Goal: Download file/media

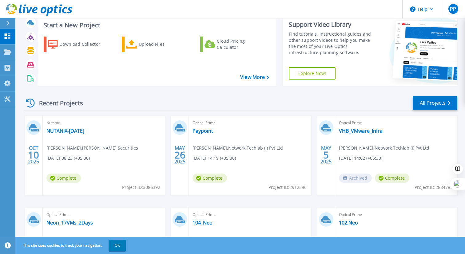
scroll to position [22, 0]
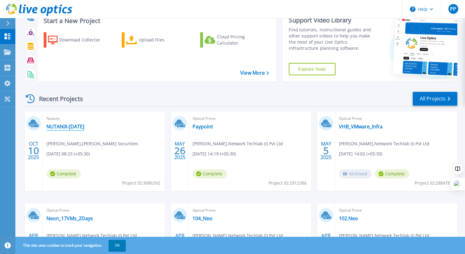
click at [73, 128] on link "NUTANIX-[DATE]" at bounding box center [65, 127] width 38 height 6
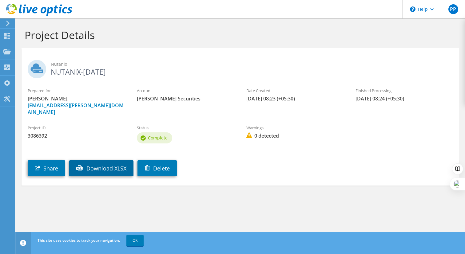
click at [106, 164] on link "Download XLSX" at bounding box center [101, 168] width 64 height 16
